Goal: Task Accomplishment & Management: Complete application form

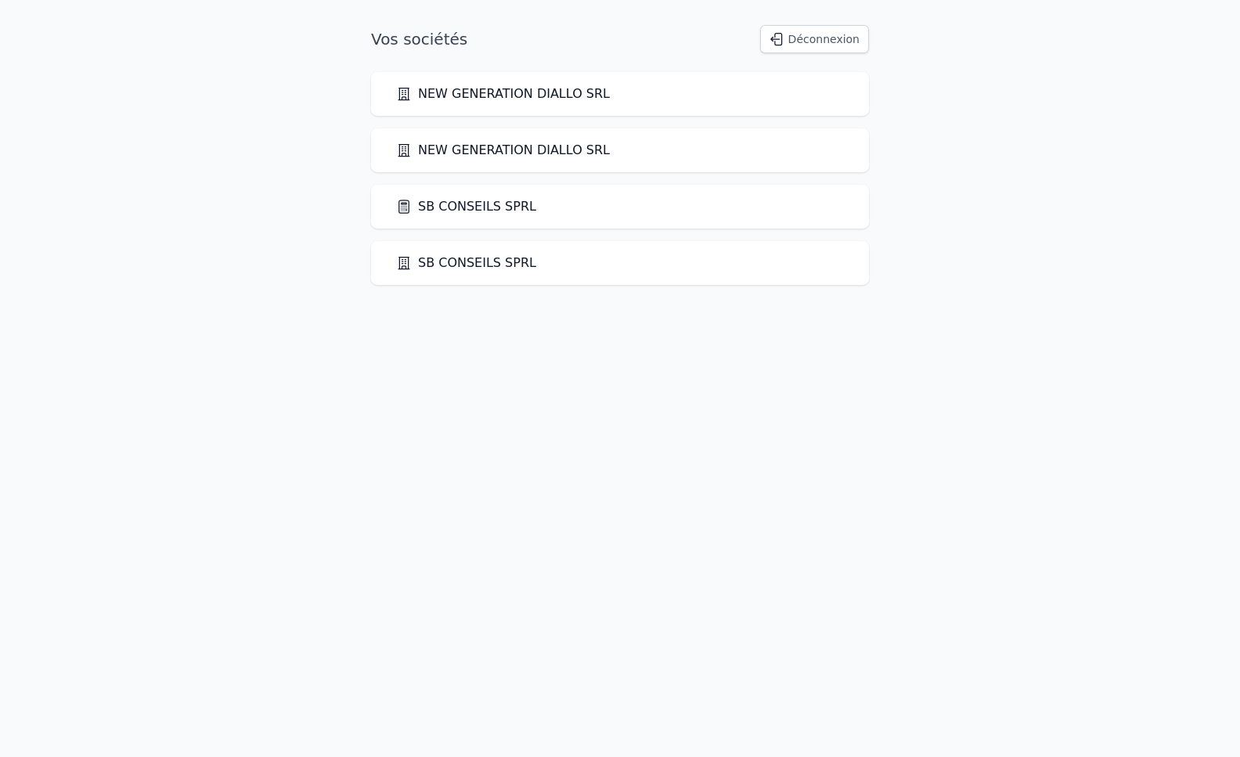
click at [475, 211] on link "SB CONSEILS SPRL" at bounding box center [466, 206] width 140 height 19
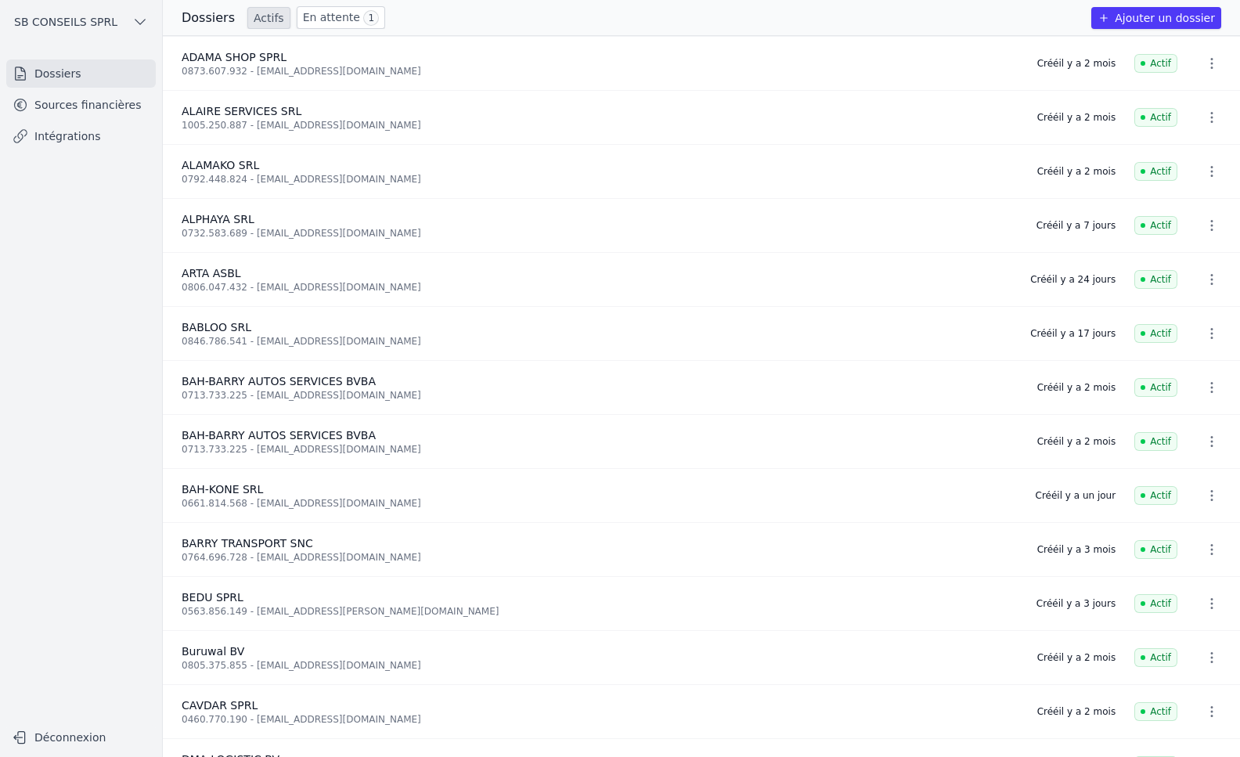
click at [55, 109] on link "Sources financières" at bounding box center [81, 105] width 150 height 28
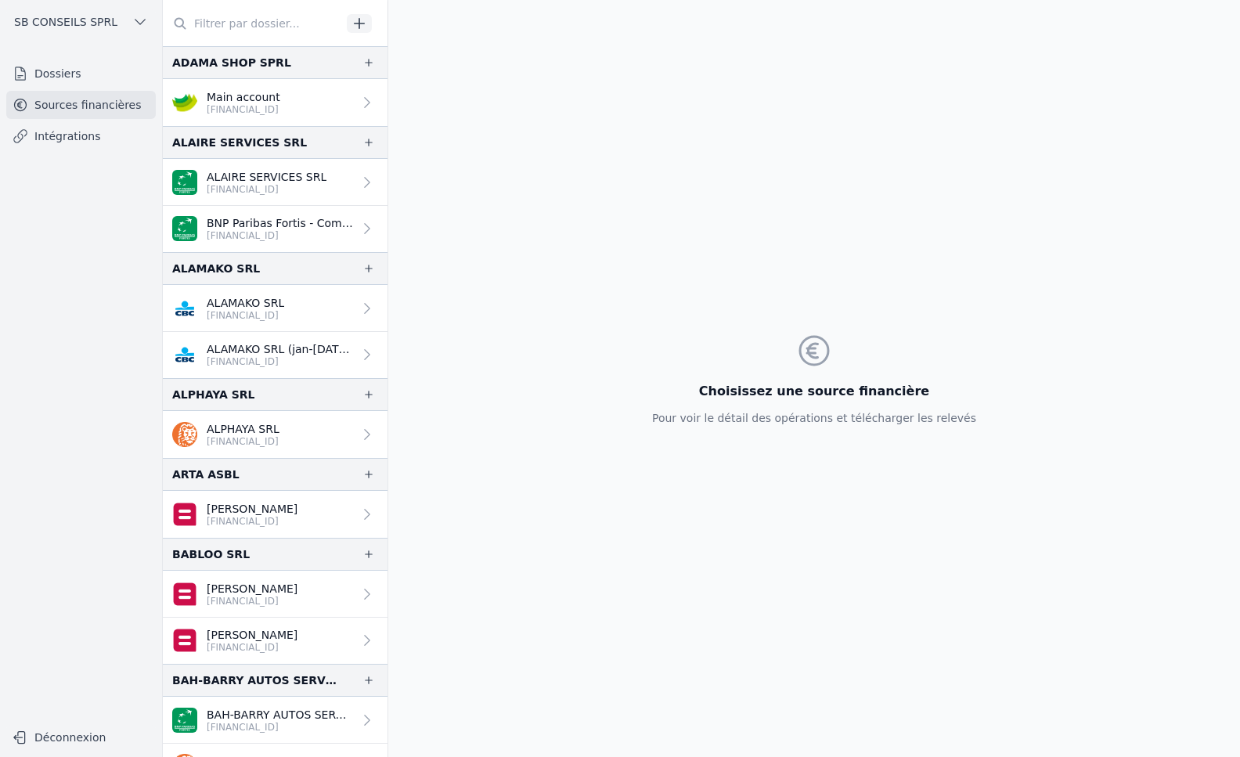
click at [58, 69] on link "Dossiers" at bounding box center [81, 73] width 150 height 28
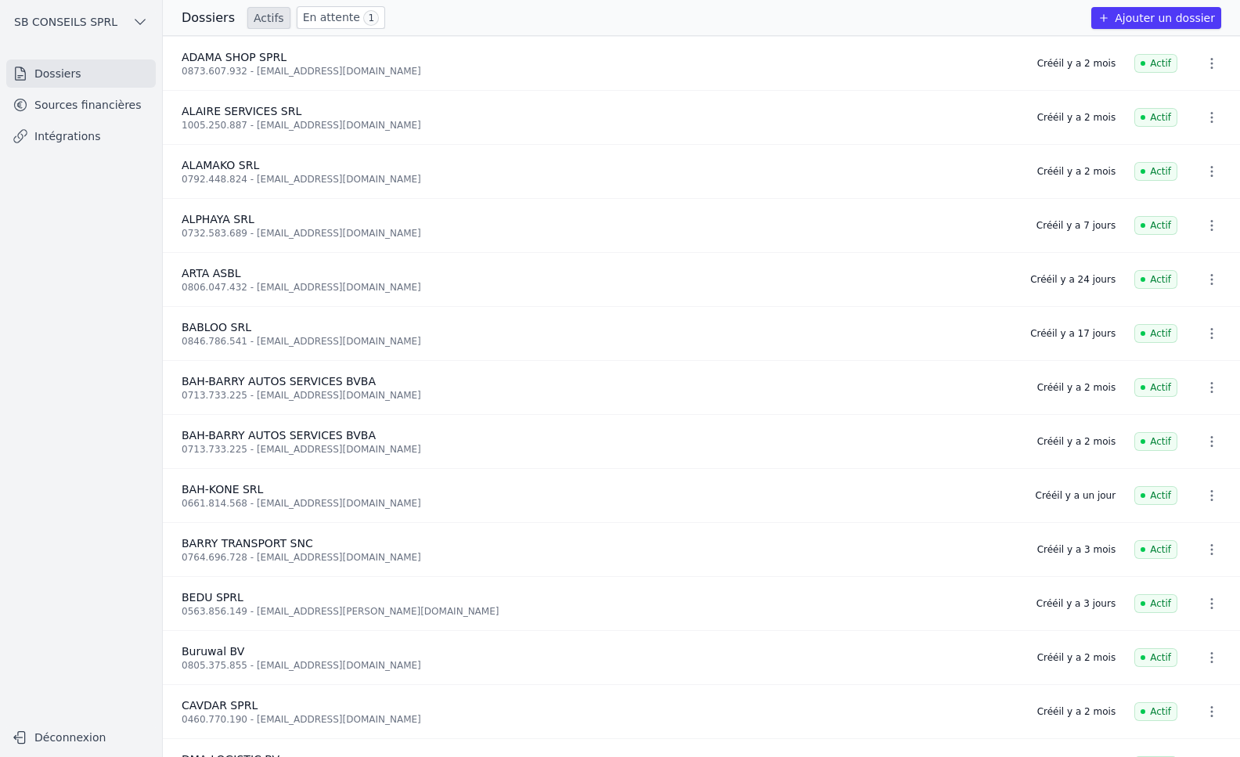
click at [308, 20] on link "En attente 1" at bounding box center [341, 17] width 88 height 23
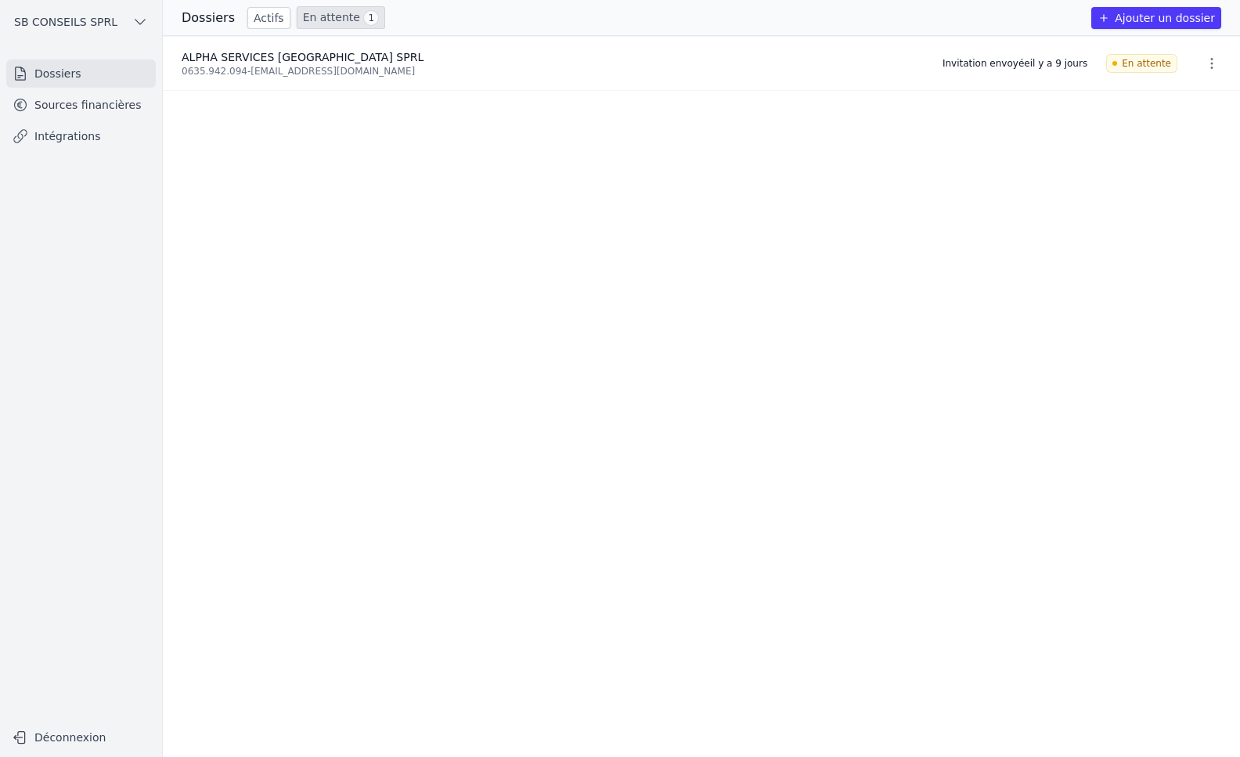
click at [1207, 63] on icon "button" at bounding box center [1212, 64] width 16 height 16
click at [1189, 95] on button "Supprimer" at bounding box center [1182, 96] width 98 height 31
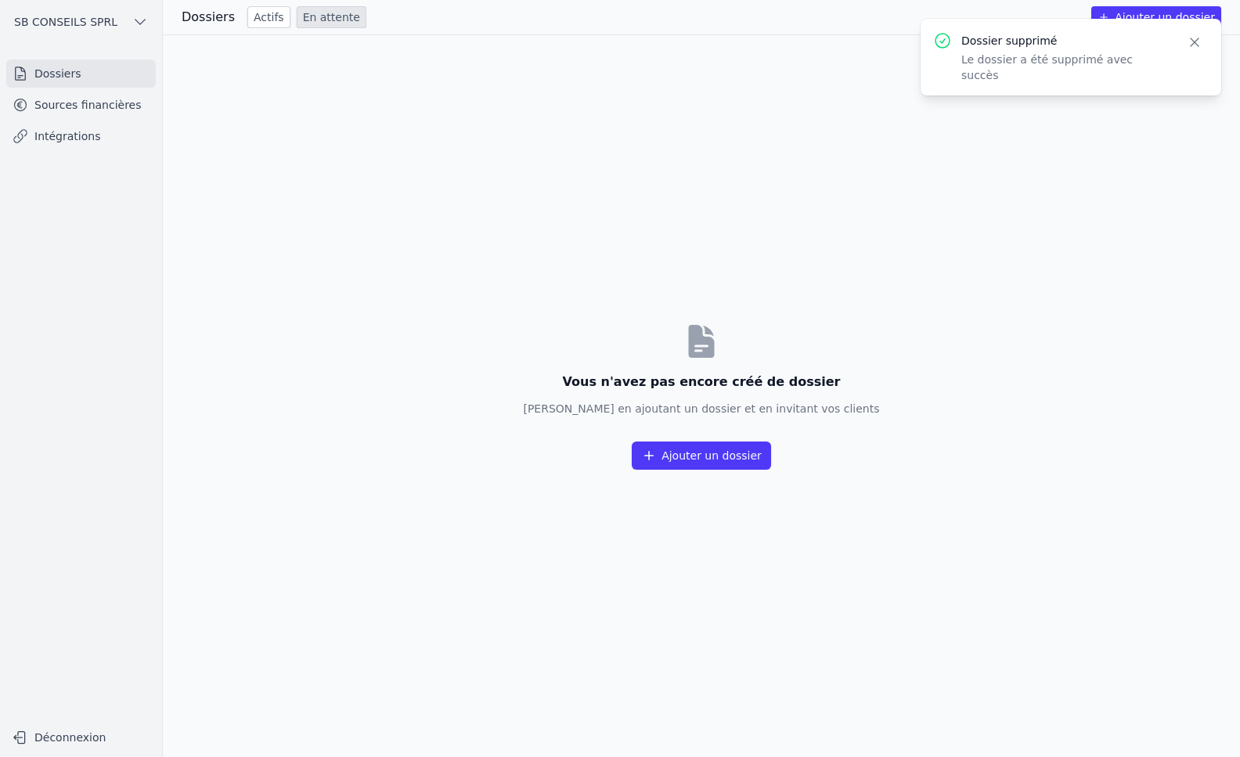
click at [679, 459] on button "Ajouter un dossier" at bounding box center [701, 455] width 139 height 28
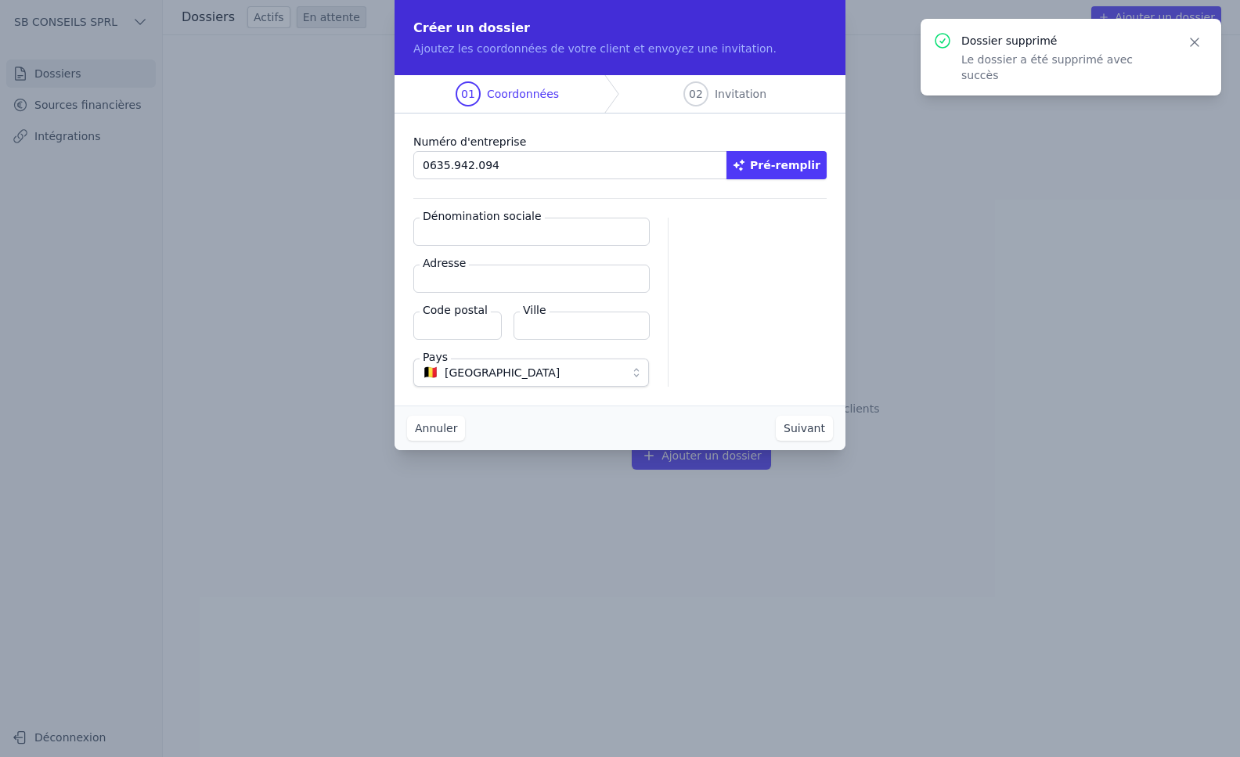
type input "0635.942.094"
click at [782, 164] on button "Pré-remplir" at bounding box center [776, 165] width 100 height 28
type input "ALPHA SERVICES [GEOGRAPHIC_DATA] SPRL"
type input "Chemin Vert 4/7"
type input "1120"
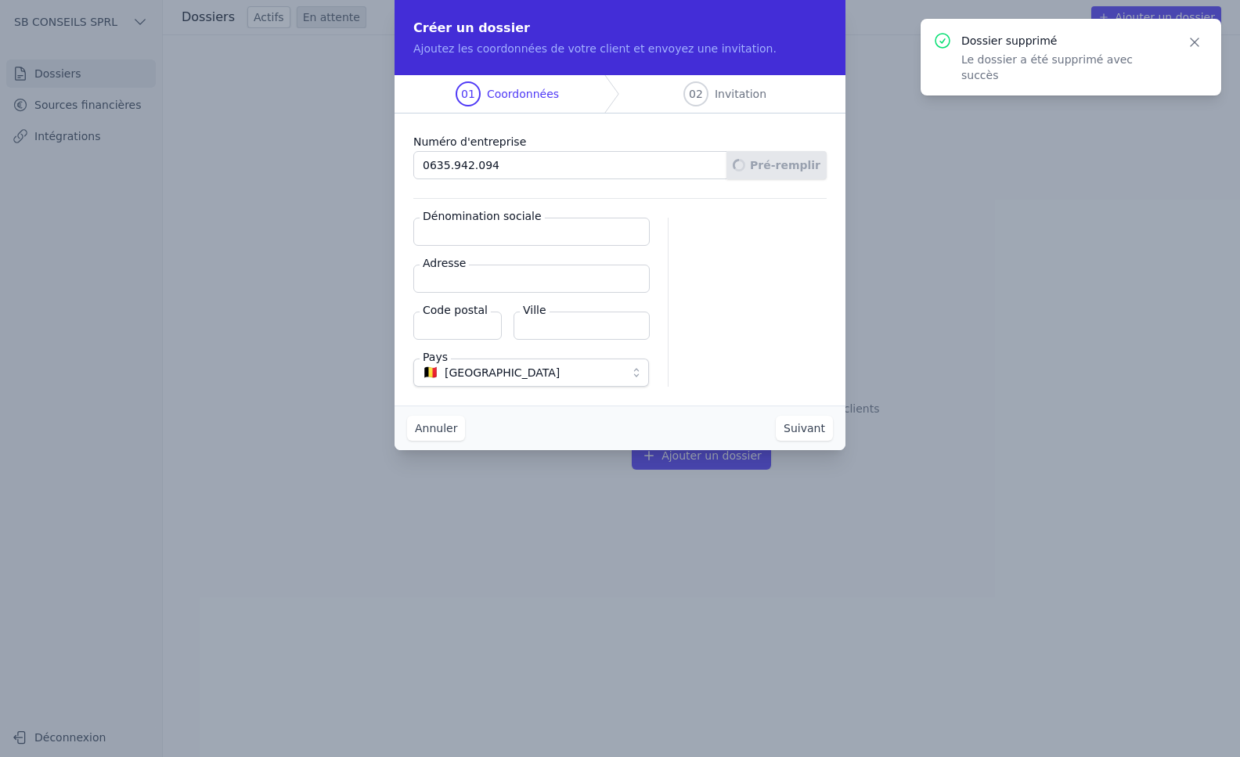
type input "[GEOGRAPHIC_DATA]"
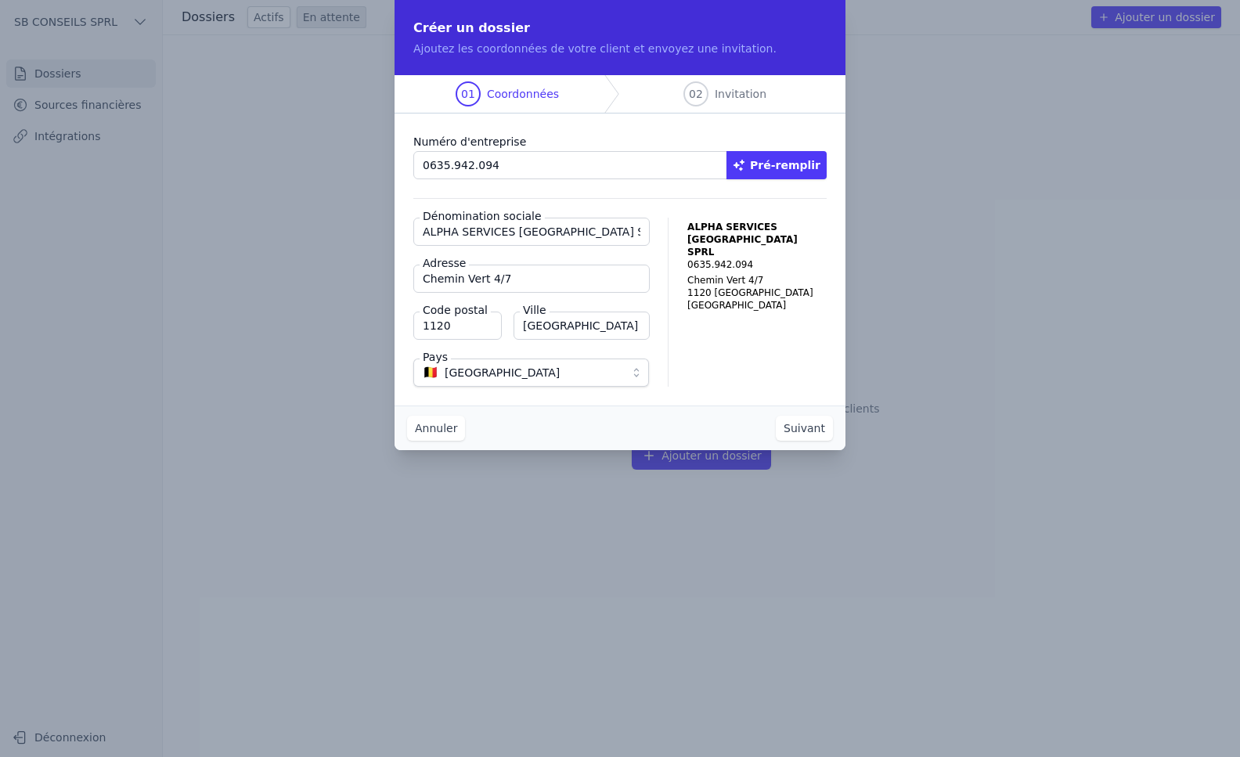
click at [815, 431] on button "Suivant" at bounding box center [804, 428] width 57 height 25
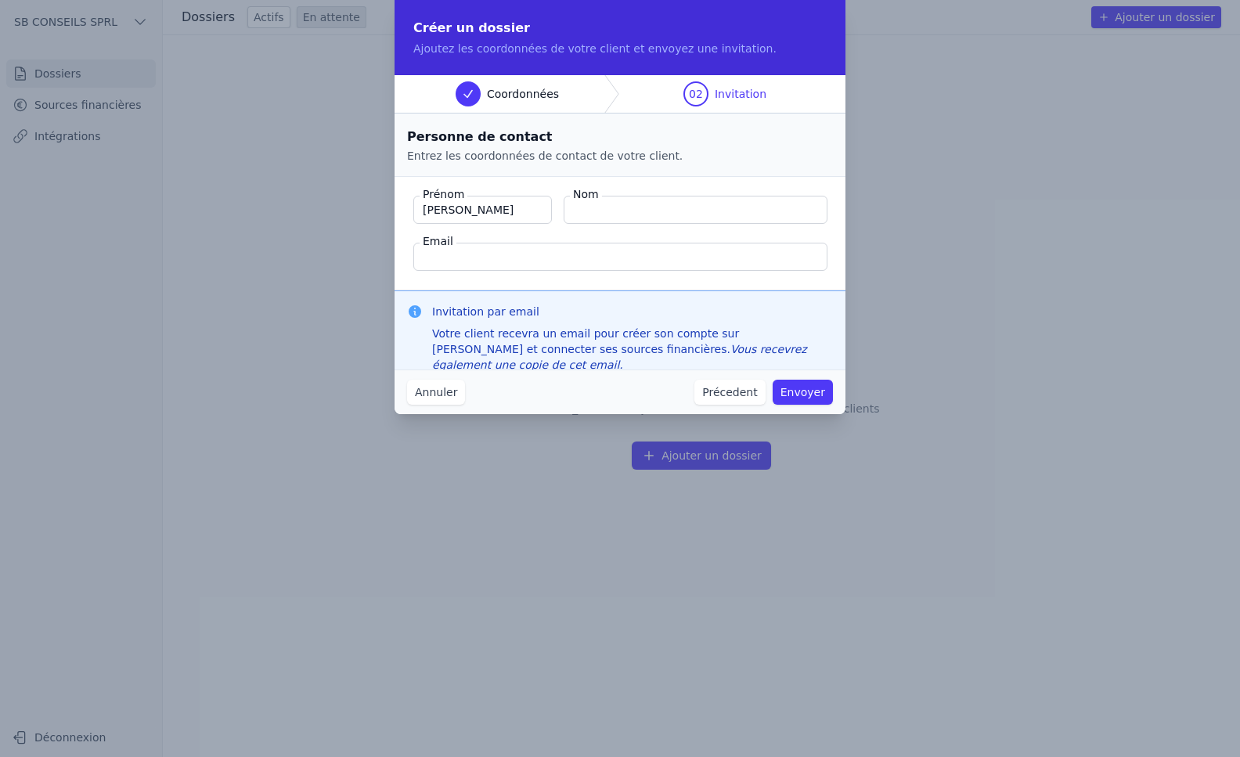
type input "[PERSON_NAME]"
type input "SOW"
type input "[EMAIL_ADDRESS][DOMAIN_NAME]"
click at [805, 398] on button "Envoyer" at bounding box center [803, 392] width 60 height 25
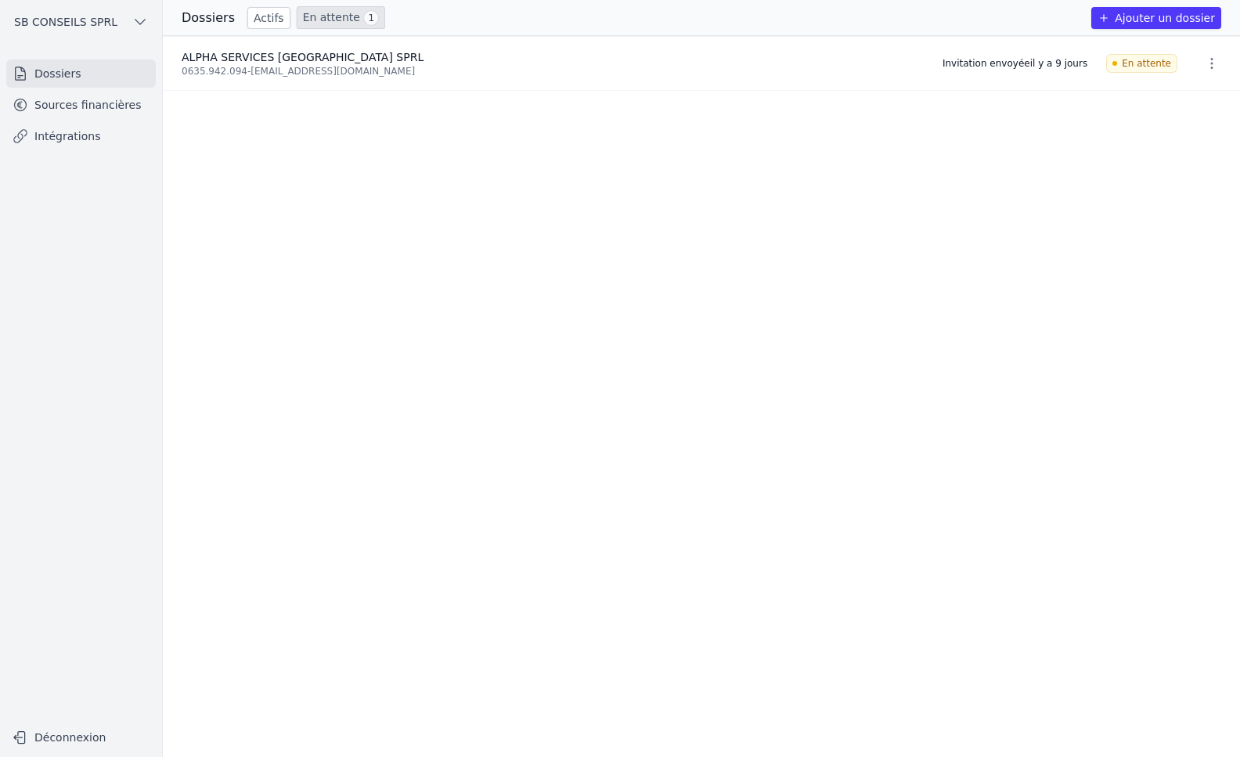
click at [56, 109] on link "Sources financières" at bounding box center [81, 105] width 150 height 28
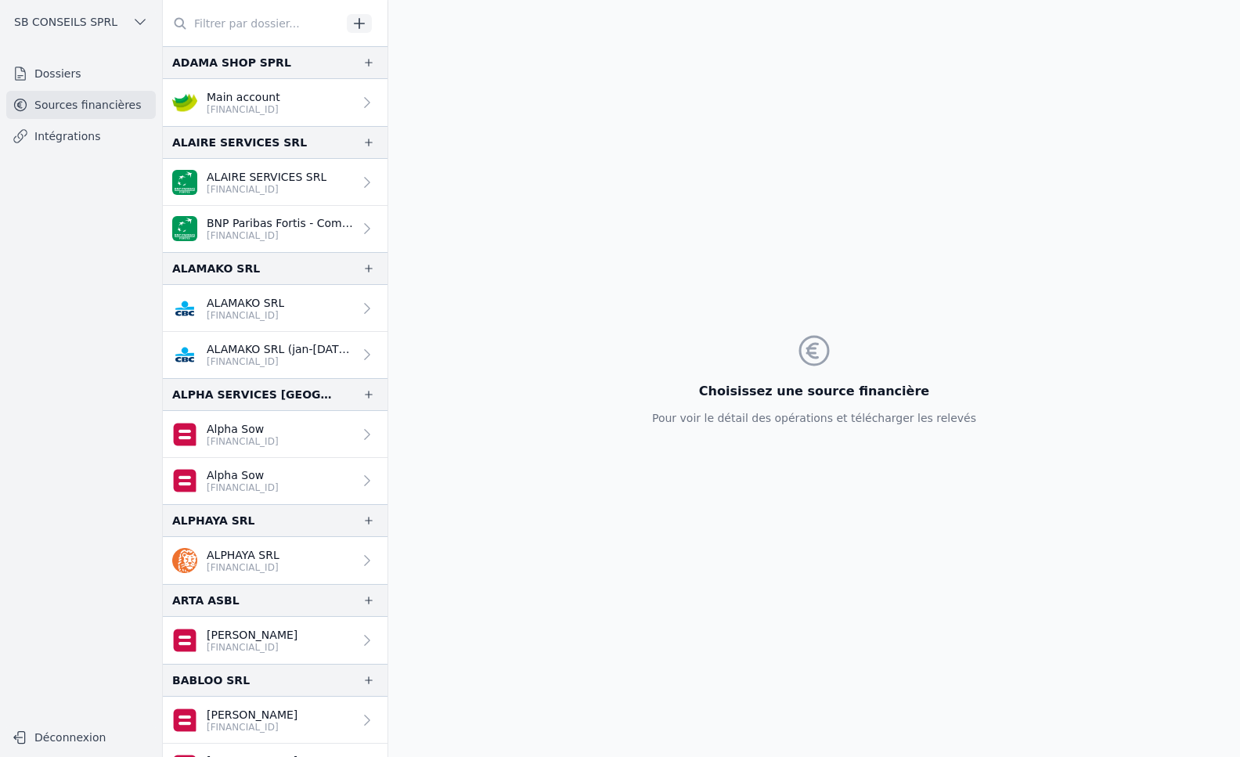
click at [361, 490] on link "Alpha Sow [FINANCIAL_ID]" at bounding box center [275, 481] width 225 height 46
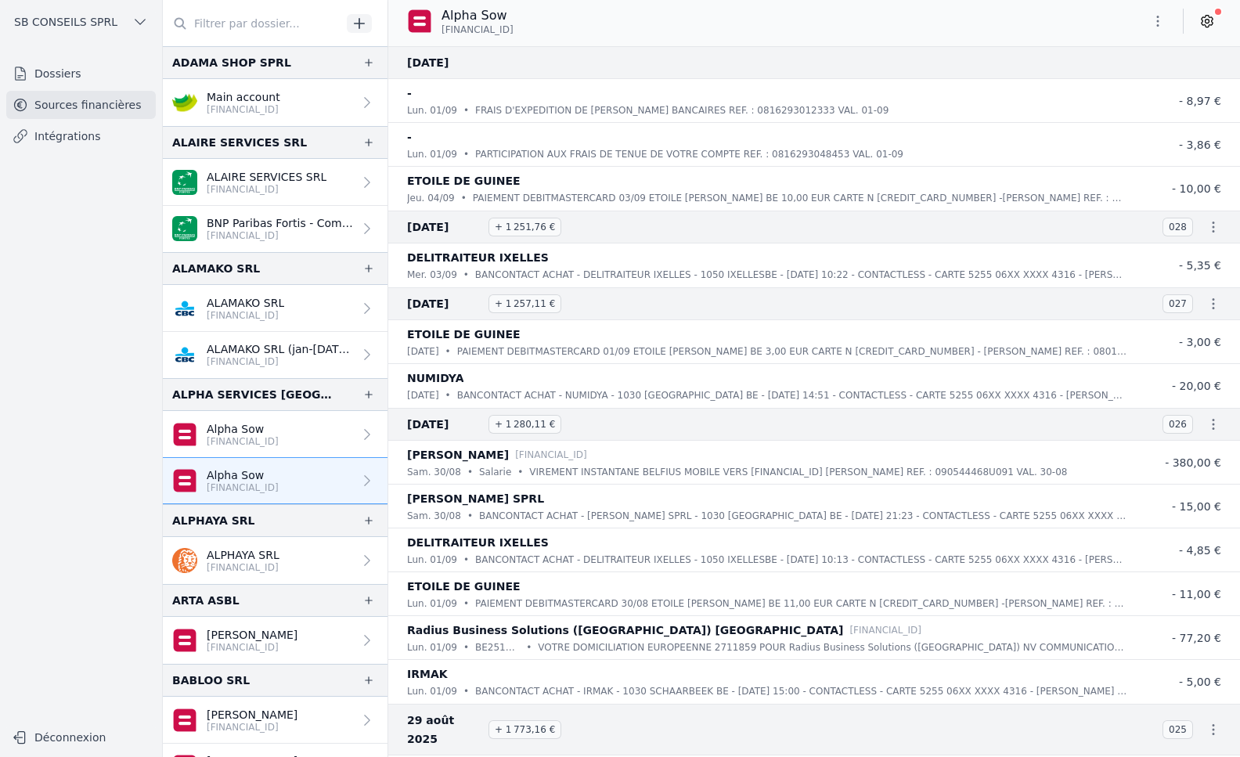
click at [1210, 16] on icon at bounding box center [1207, 21] width 16 height 16
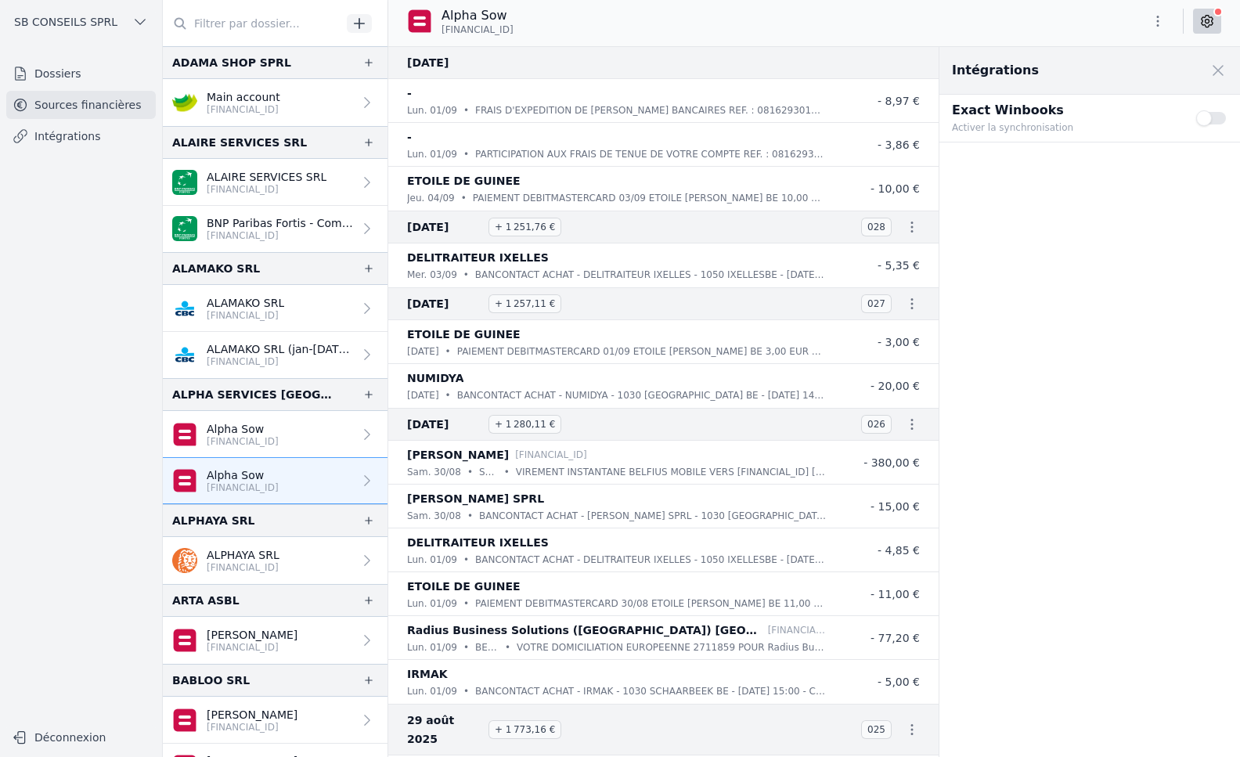
click at [1205, 118] on button "Use setting" at bounding box center [1211, 118] width 31 height 16
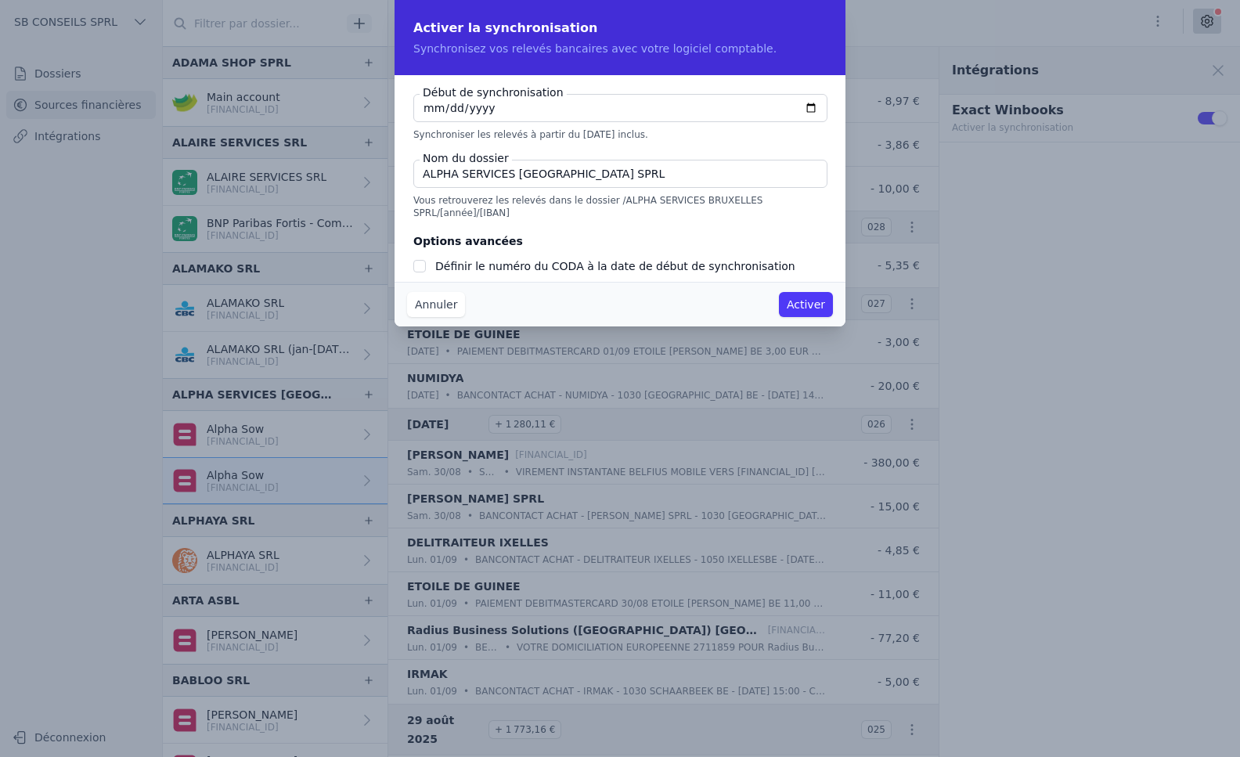
checkbox input "false"
type input "[DATE]"
click at [423, 260] on input "Définir le numéro du CODA à la date de début de synchronisation" at bounding box center [419, 266] width 13 height 13
checkbox input "true"
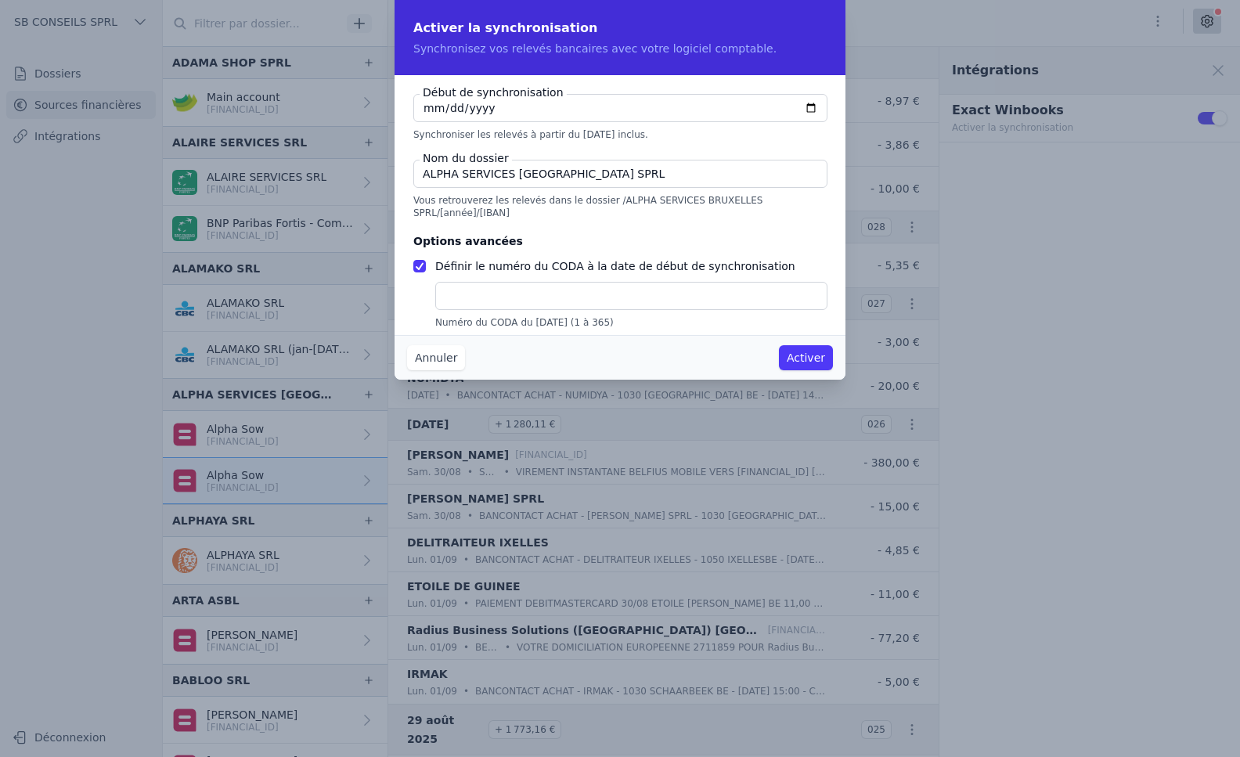
click at [446, 296] on input "text" at bounding box center [631, 296] width 392 height 28
type input "1"
click at [809, 356] on button "Activer" at bounding box center [806, 357] width 54 height 25
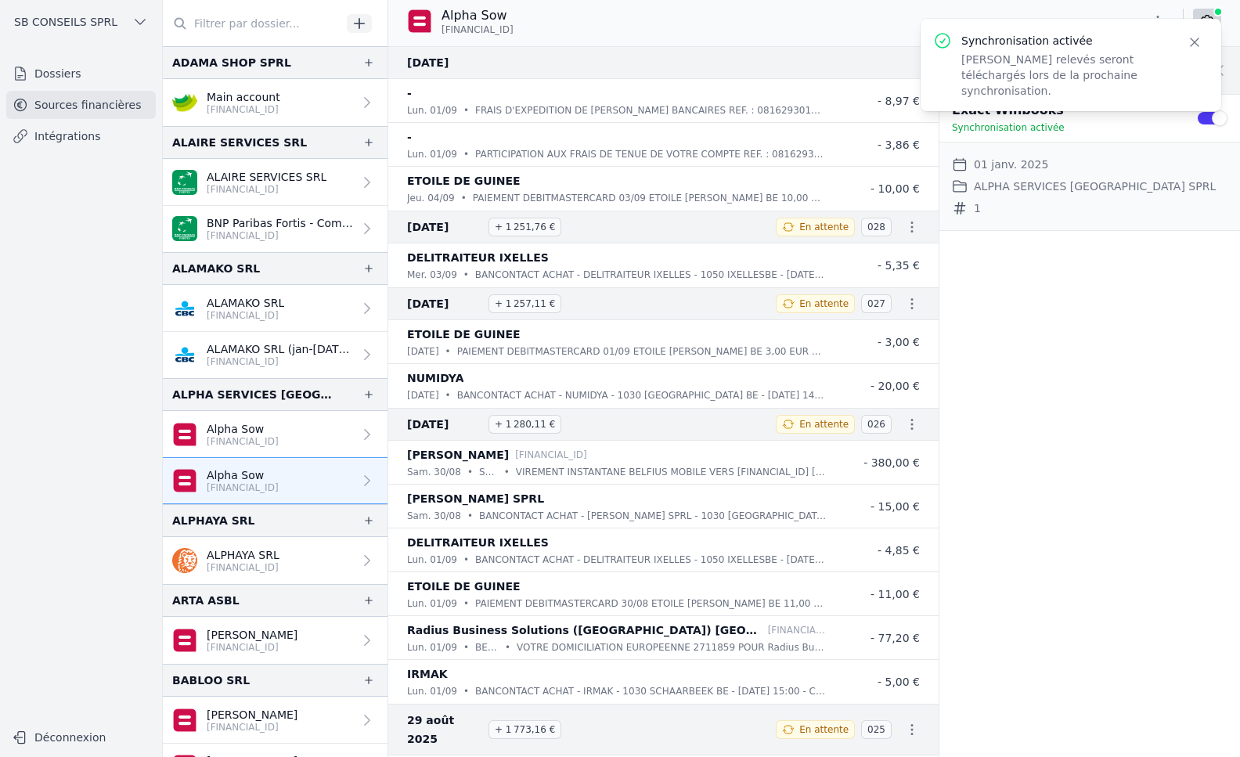
click at [353, 438] on div at bounding box center [364, 435] width 22 height 16
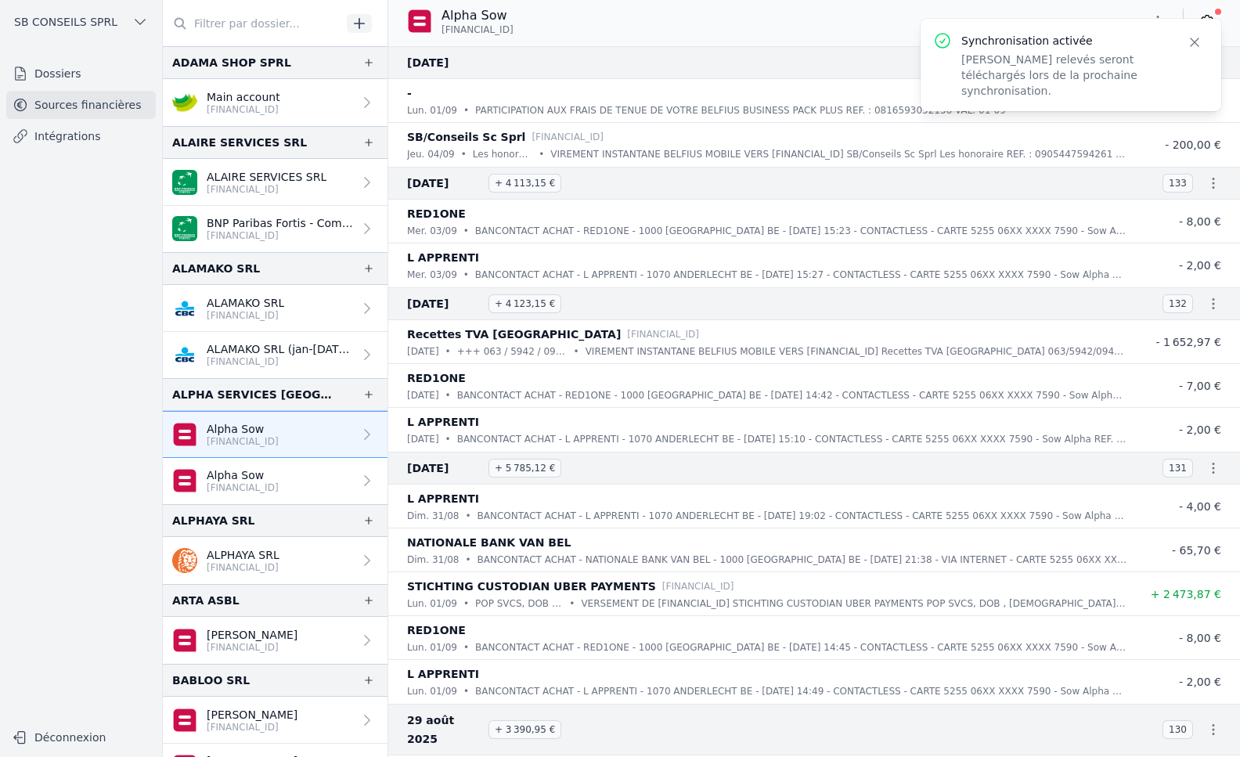
click at [1198, 42] on icon "button" at bounding box center [1195, 42] width 16 height 16
click at [1208, 16] on icon at bounding box center [1207, 21] width 16 height 16
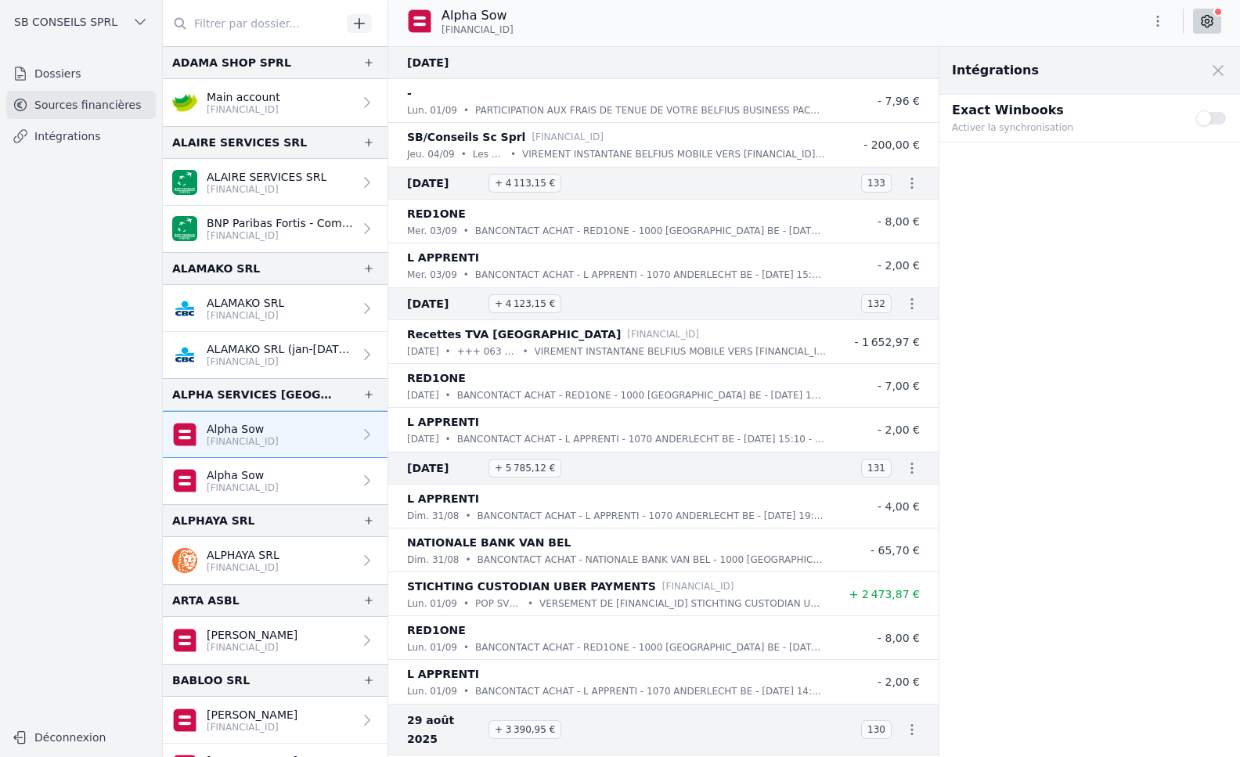
click at [1209, 115] on button "Use setting" at bounding box center [1211, 118] width 31 height 16
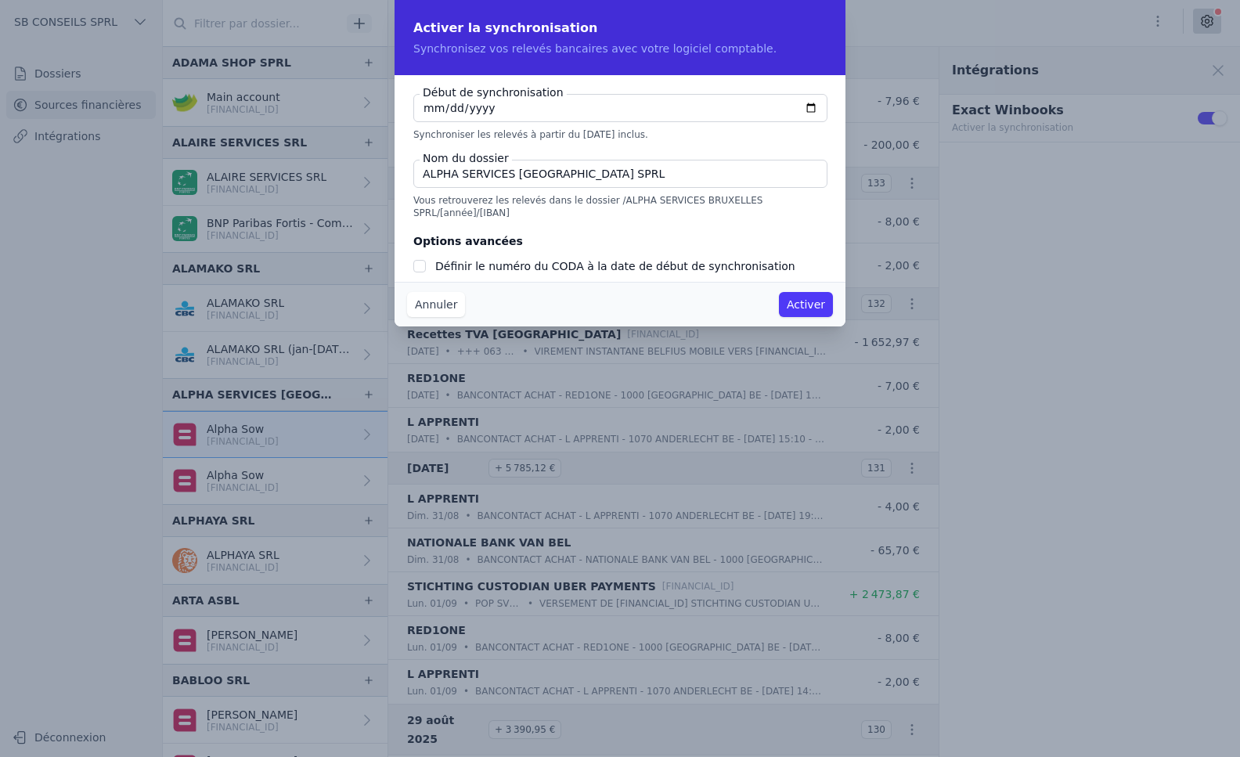
checkbox input "false"
type input "[DATE]"
click at [421, 260] on input "Définir le numéro du CODA à la date de début de synchronisation" at bounding box center [419, 266] width 13 height 13
checkbox input "true"
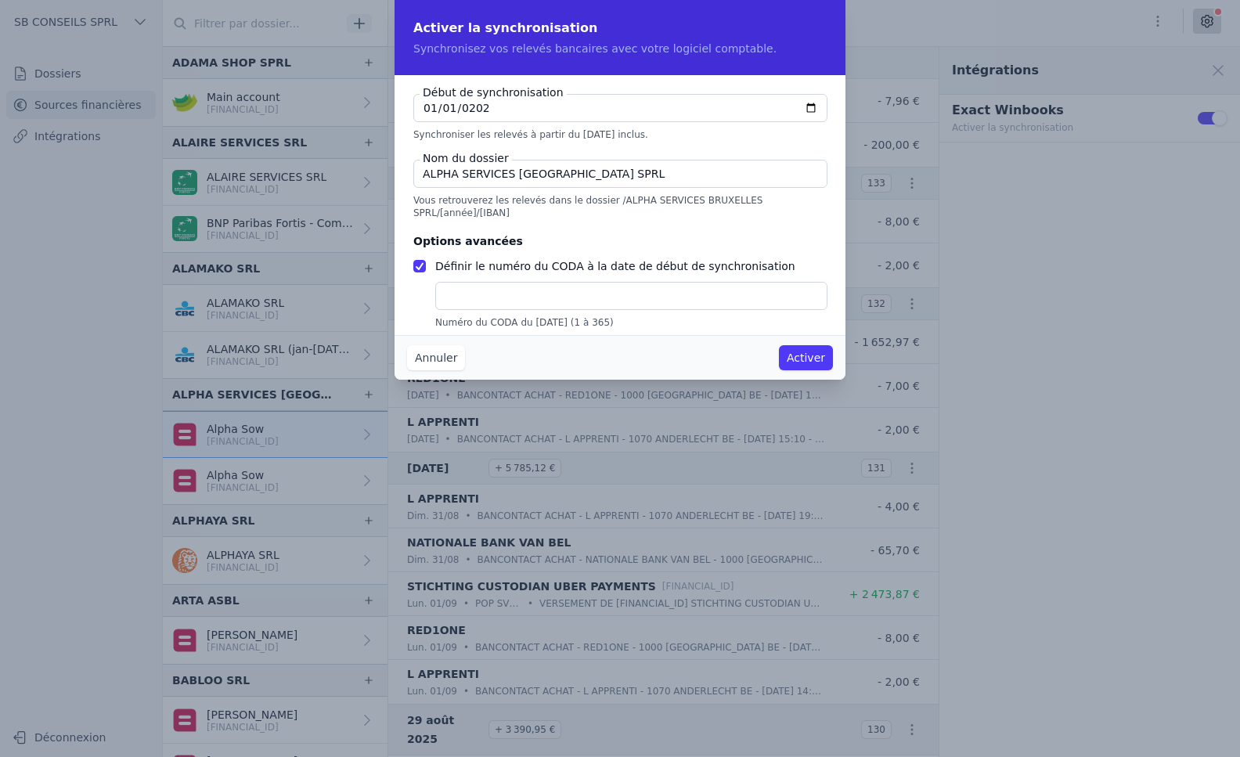
click at [451, 283] on input "text" at bounding box center [631, 296] width 392 height 28
type input "1"
click at [801, 364] on button "Activer" at bounding box center [806, 357] width 54 height 25
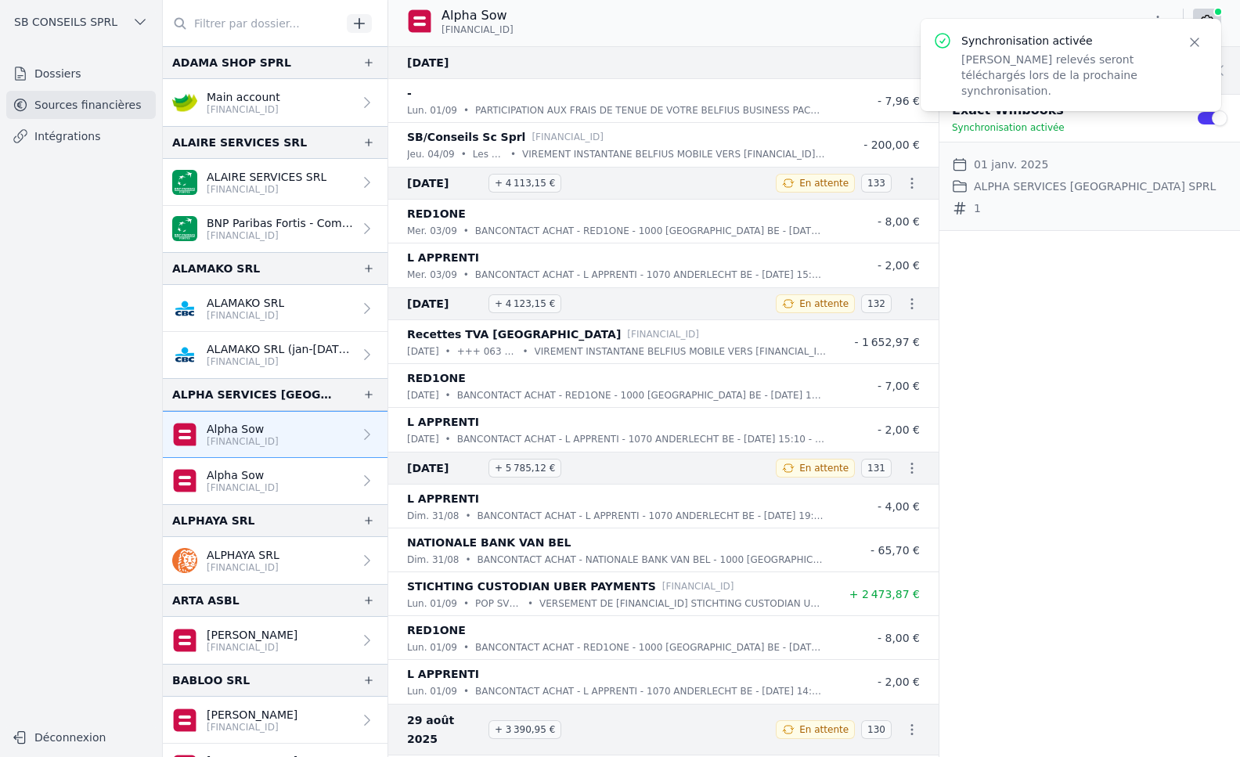
click at [81, 138] on link "Intégrations" at bounding box center [81, 136] width 150 height 28
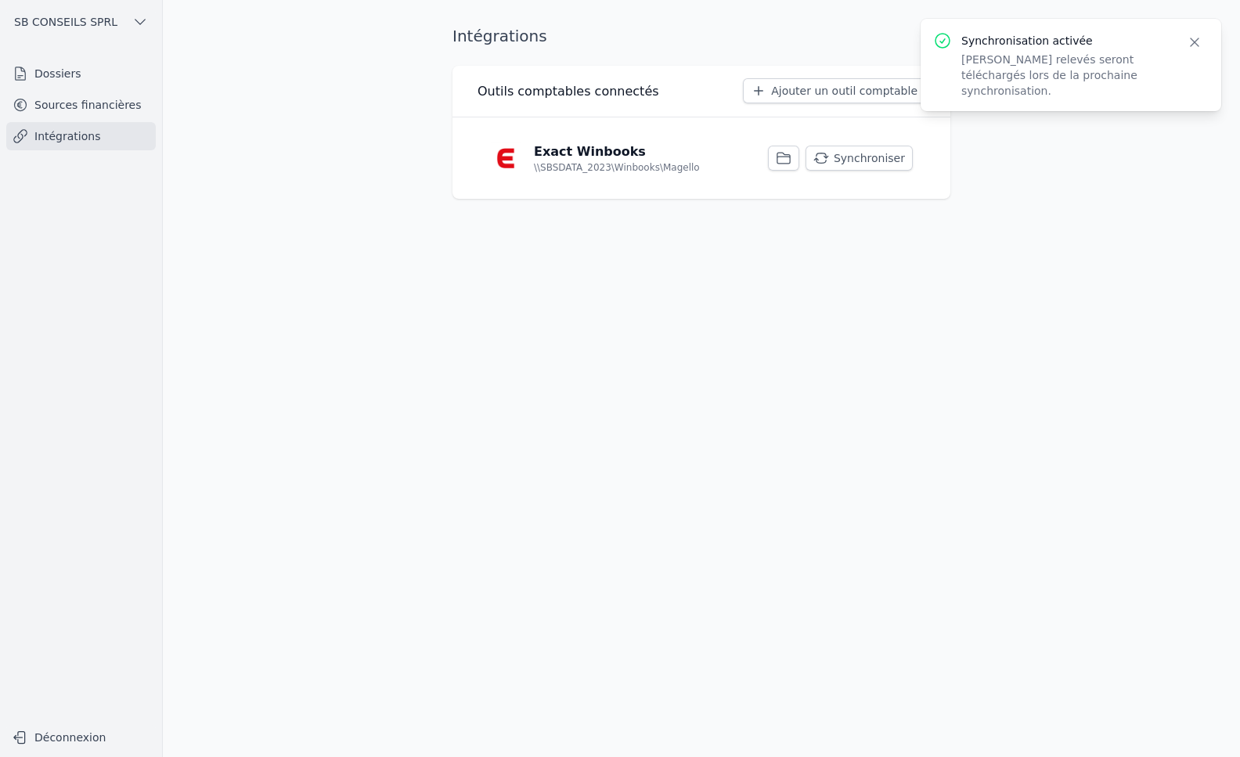
click at [872, 159] on button "Synchroniser" at bounding box center [858, 158] width 107 height 25
click at [1204, 47] on button "Close" at bounding box center [1194, 42] width 28 height 22
click at [49, 75] on link "Dossiers" at bounding box center [81, 73] width 150 height 28
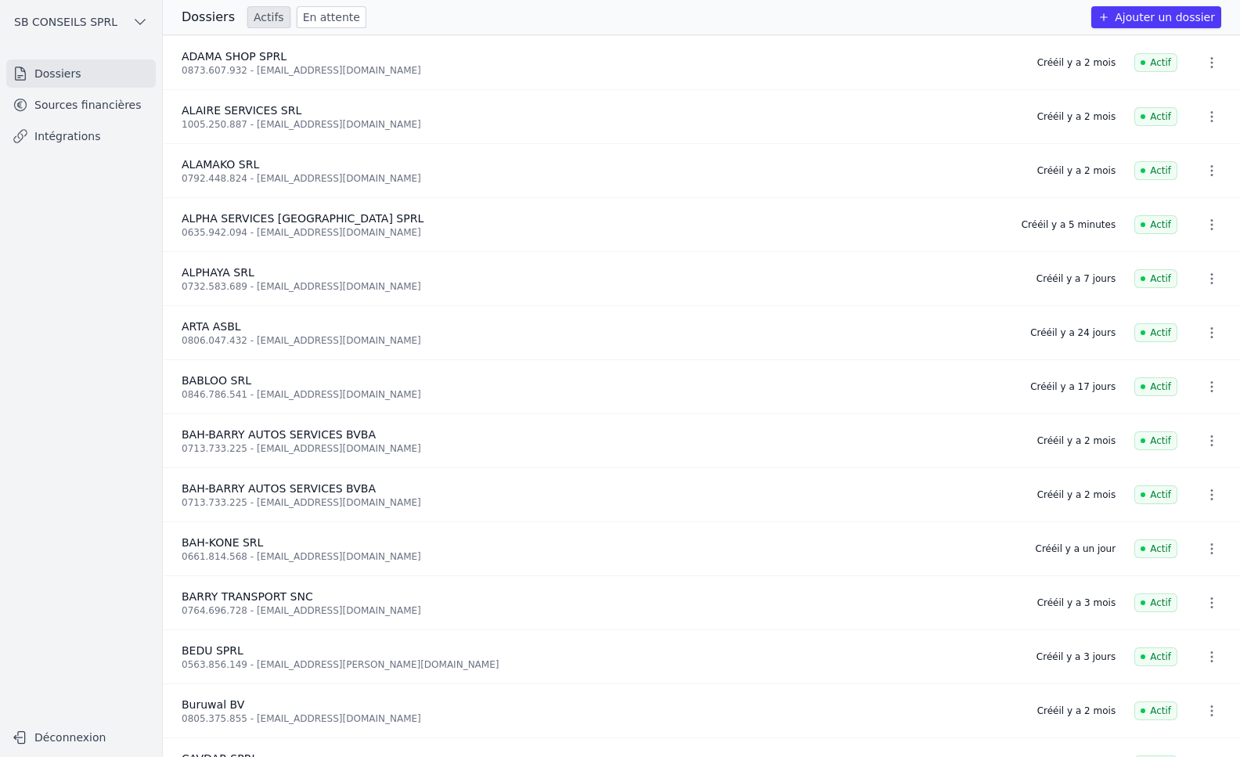
click at [60, 133] on link "Intégrations" at bounding box center [81, 136] width 150 height 28
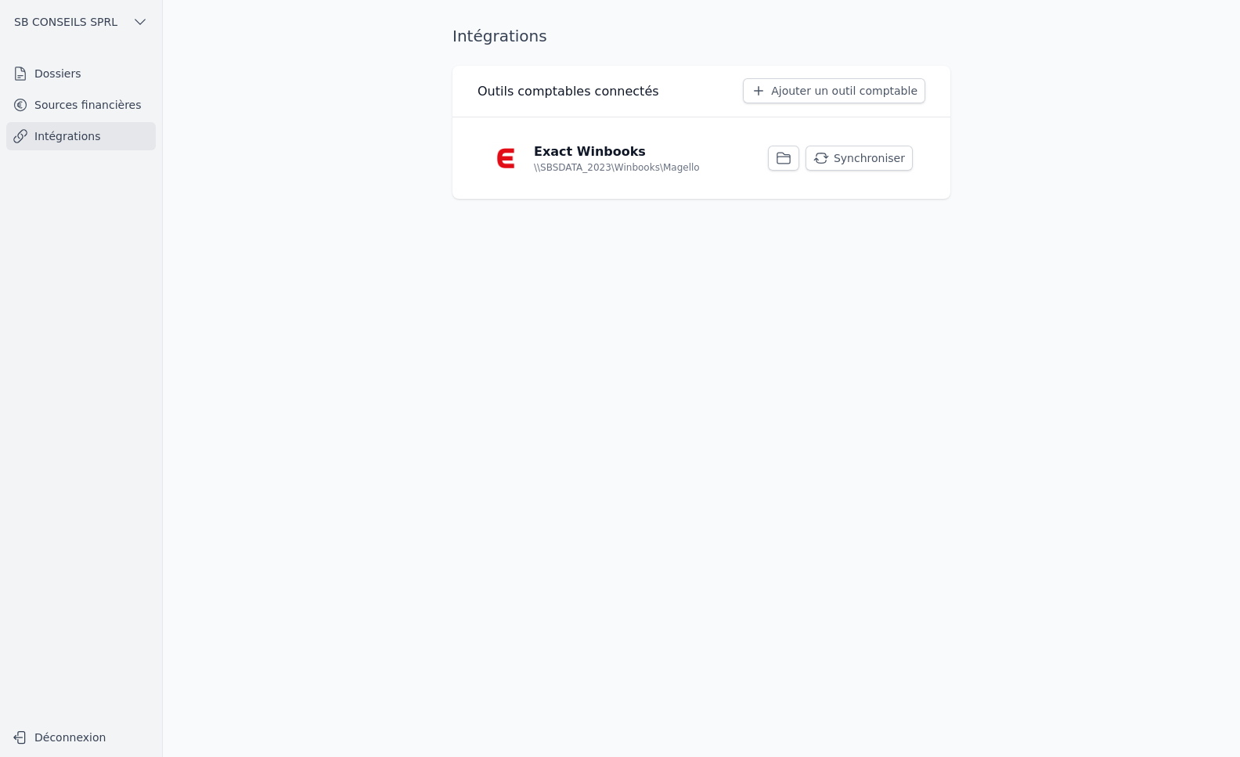
click at [78, 150] on link "Intégrations" at bounding box center [81, 136] width 150 height 28
click at [76, 132] on link "Intégrations" at bounding box center [81, 136] width 150 height 28
click at [81, 138] on link "Intégrations" at bounding box center [81, 136] width 150 height 28
click at [97, 102] on link "Sources financières" at bounding box center [81, 105] width 150 height 28
